Goal: Find specific page/section: Find specific page/section

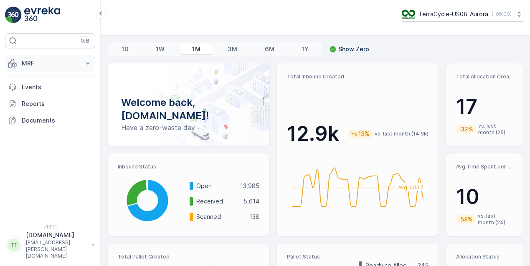
click at [58, 63] on p "MRF" at bounding box center [50, 63] width 57 height 8
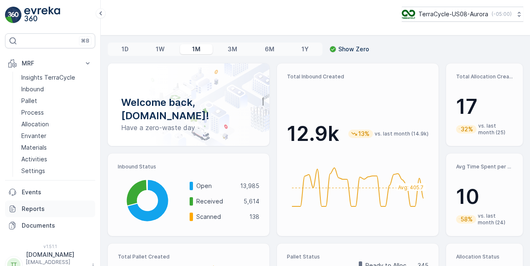
click at [38, 205] on p "Reports" at bounding box center [57, 209] width 70 height 8
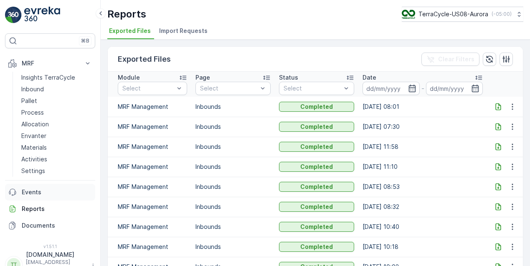
click at [33, 195] on p "Events" at bounding box center [57, 192] width 70 height 8
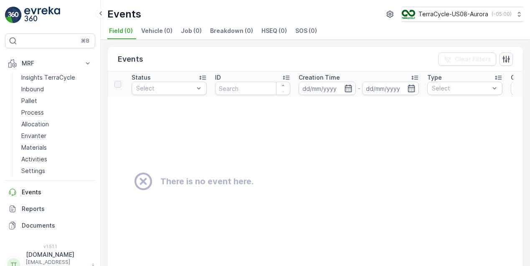
click at [48, 13] on img at bounding box center [42, 15] width 36 height 17
